Goal: Task Accomplishment & Management: Manage account settings

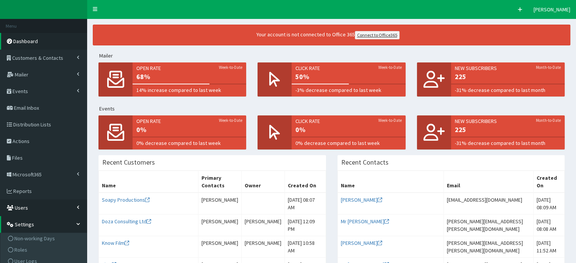
click at [28, 207] on link "Users" at bounding box center [43, 208] width 87 height 17
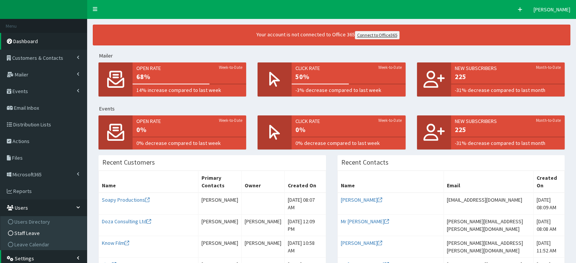
click at [23, 234] on span "Staff Leave" at bounding box center [26, 233] width 25 height 7
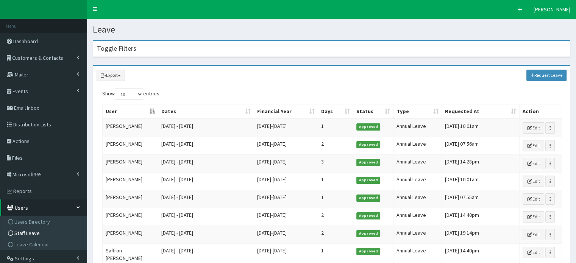
scroll to position [86, 0]
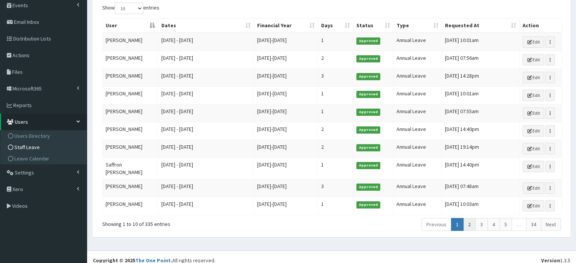
click at [473, 220] on link "2" at bounding box center [469, 224] width 13 height 13
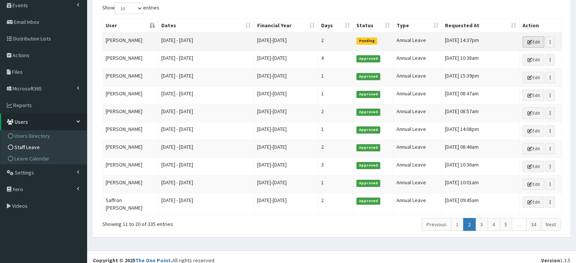
click at [533, 41] on link "Edit" at bounding box center [534, 41] width 22 height 11
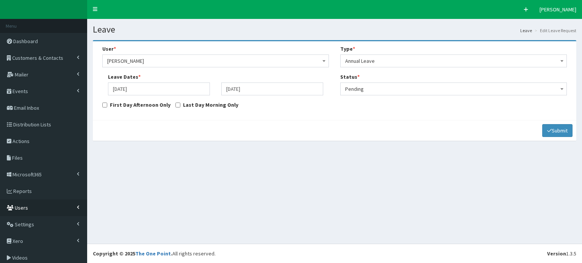
click at [27, 209] on link "Users" at bounding box center [43, 208] width 87 height 17
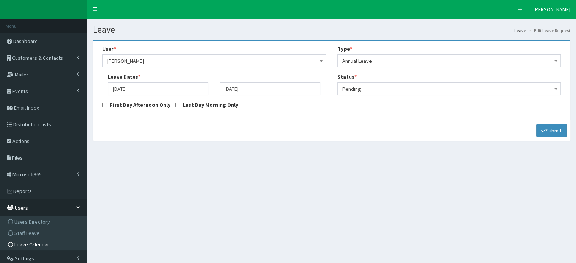
click at [34, 244] on span "Leave Calendar" at bounding box center [31, 244] width 35 height 7
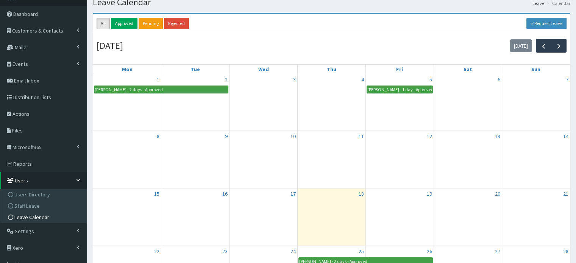
scroll to position [26, 0]
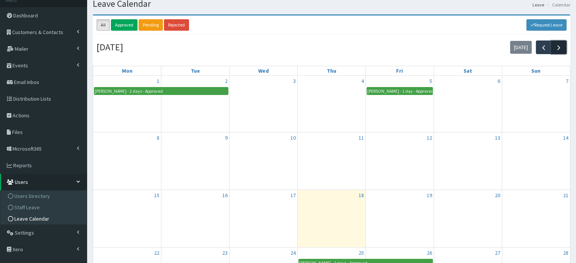
click at [560, 48] on span "button" at bounding box center [559, 48] width 8 height 8
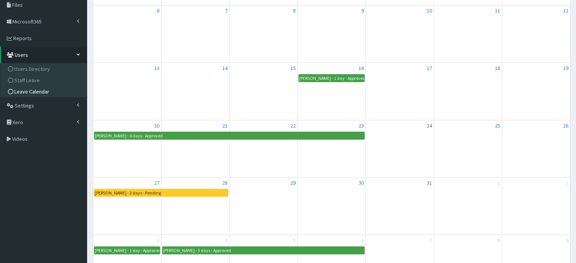
scroll to position [153, 0]
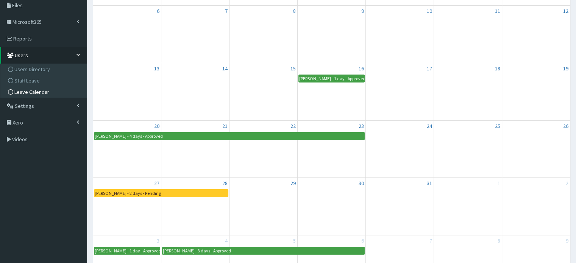
click at [214, 193] on div "Leahann Barnes - 2 days - Pending" at bounding box center [161, 193] width 134 height 7
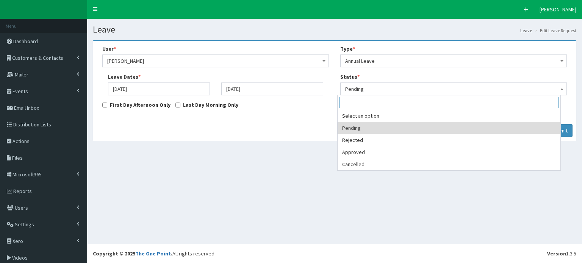
click at [560, 89] on b at bounding box center [561, 89] width 3 height 2
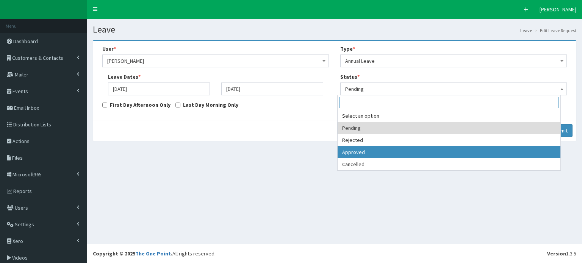
select select "3"
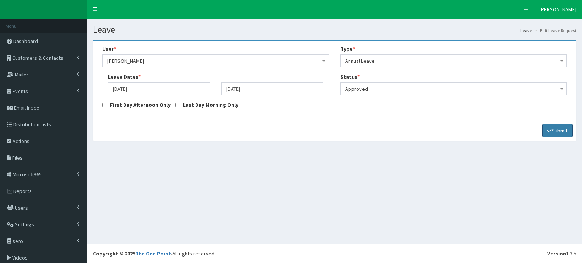
click at [556, 130] on button "Submit" at bounding box center [557, 130] width 30 height 13
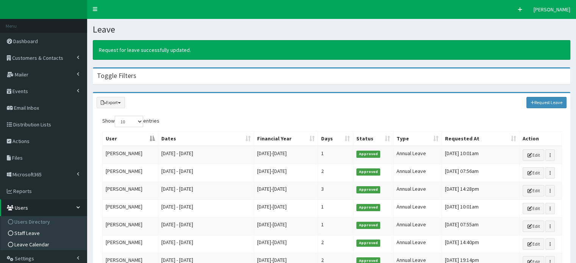
click at [35, 244] on span "Leave Calendar" at bounding box center [31, 244] width 35 height 7
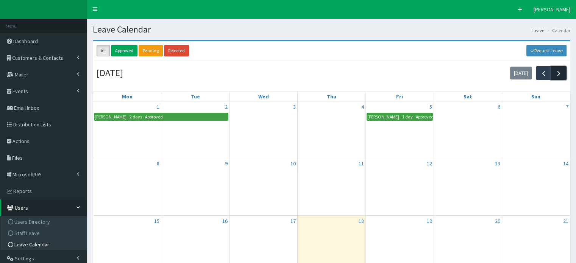
click at [559, 71] on span "button" at bounding box center [559, 73] width 8 height 8
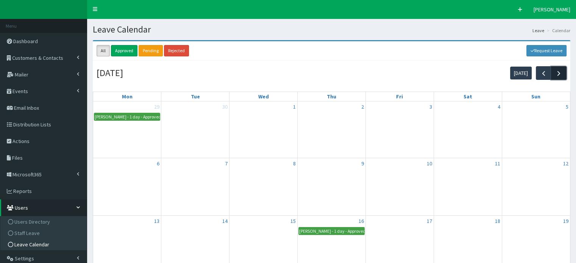
click at [559, 71] on span "button" at bounding box center [559, 73] width 8 height 8
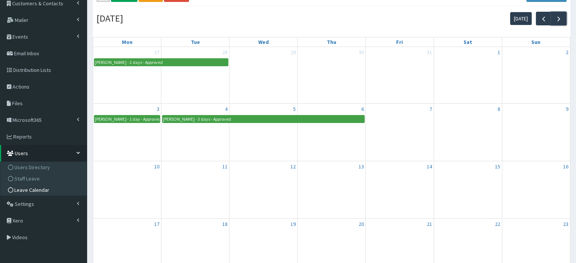
scroll to position [34, 0]
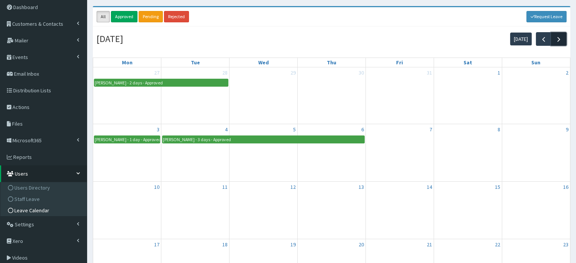
click at [561, 40] on span "button" at bounding box center [559, 39] width 8 height 8
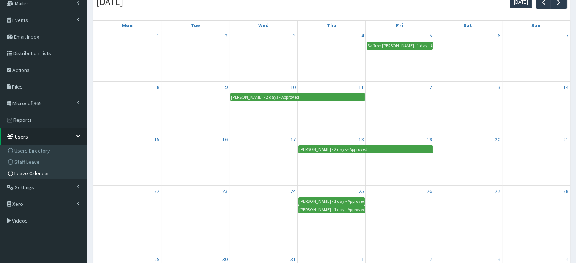
scroll to position [15, 0]
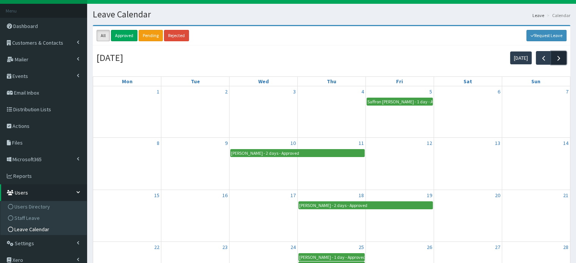
click at [561, 56] on span "button" at bounding box center [559, 58] width 8 height 8
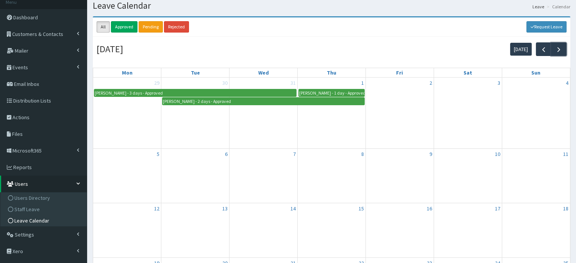
scroll to position [23, 0]
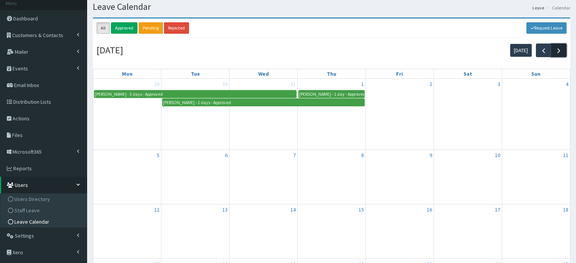
click at [560, 50] on span "button" at bounding box center [559, 51] width 8 height 8
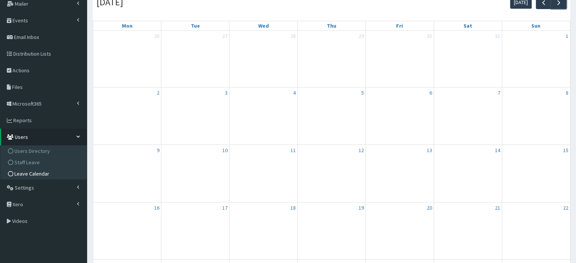
scroll to position [68, 0]
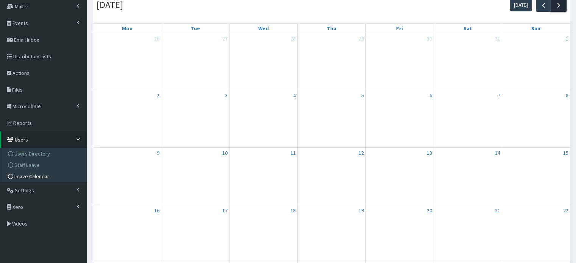
click at [560, 6] on span "button" at bounding box center [559, 5] width 8 height 8
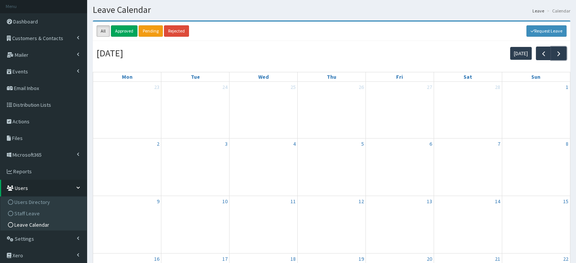
scroll to position [14, 0]
